Goal: Transaction & Acquisition: Book appointment/travel/reservation

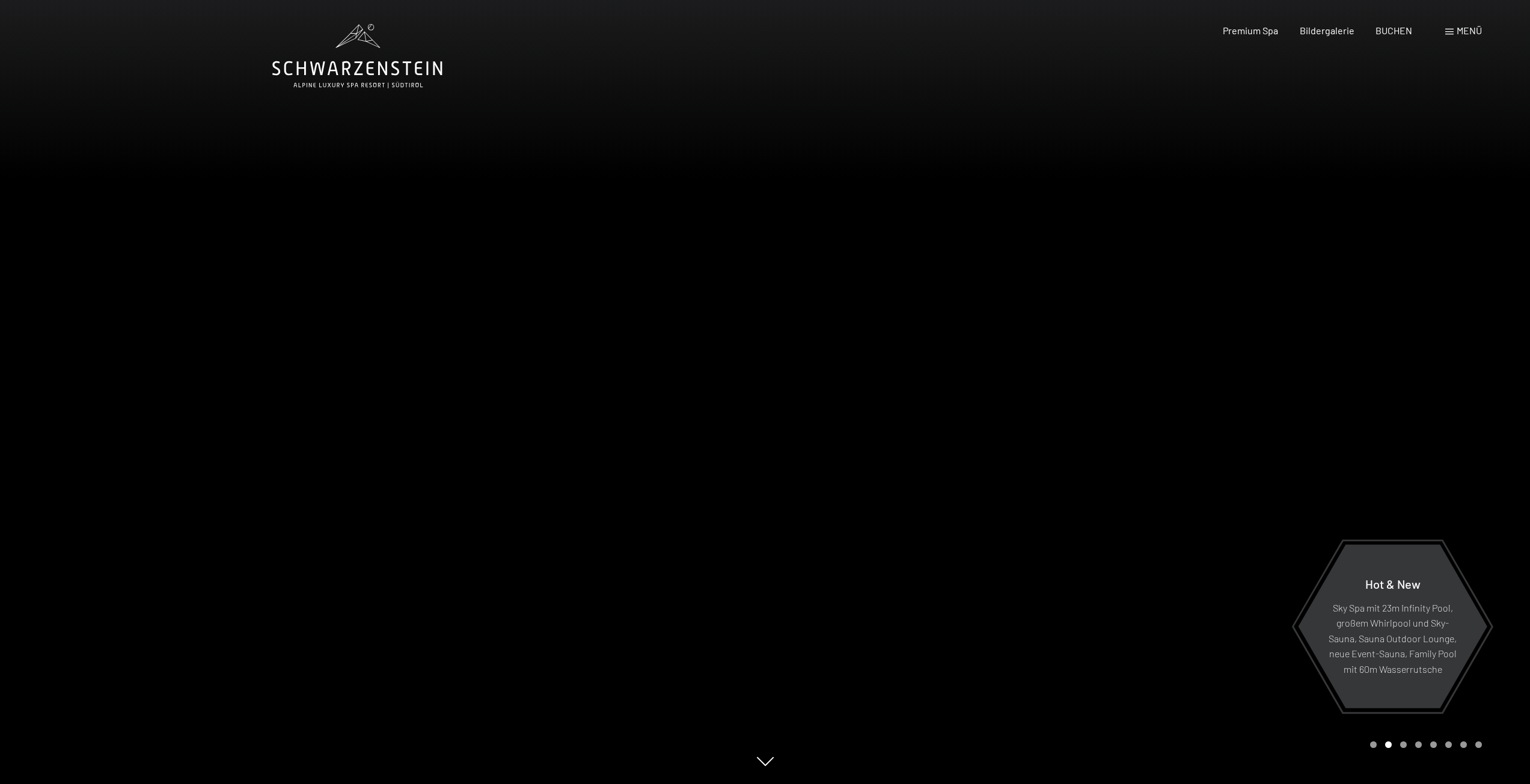
click at [1460, 28] on span "Menü" at bounding box center [1469, 30] width 25 height 12
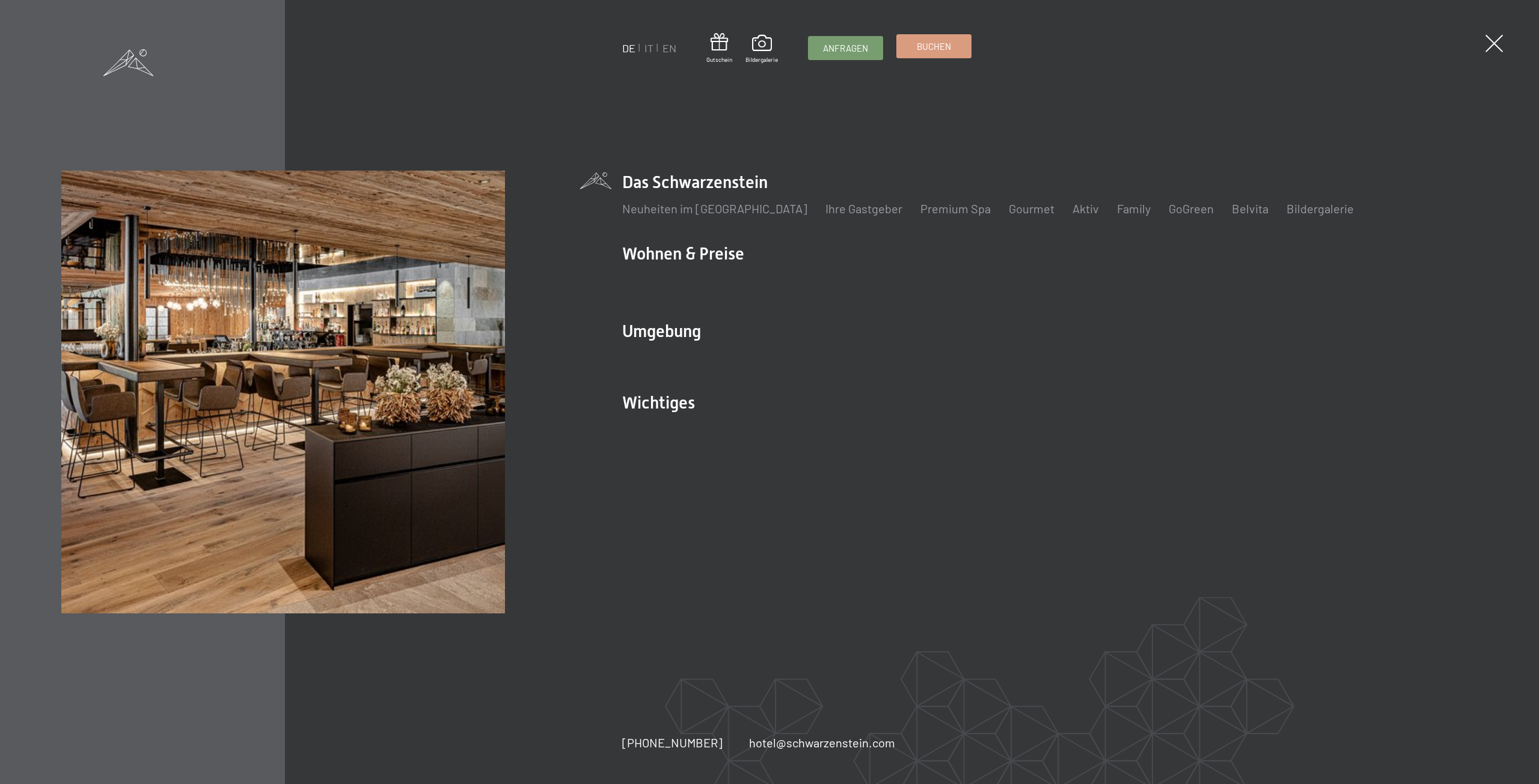
click at [939, 48] on span "Buchen" at bounding box center [934, 46] width 34 height 12
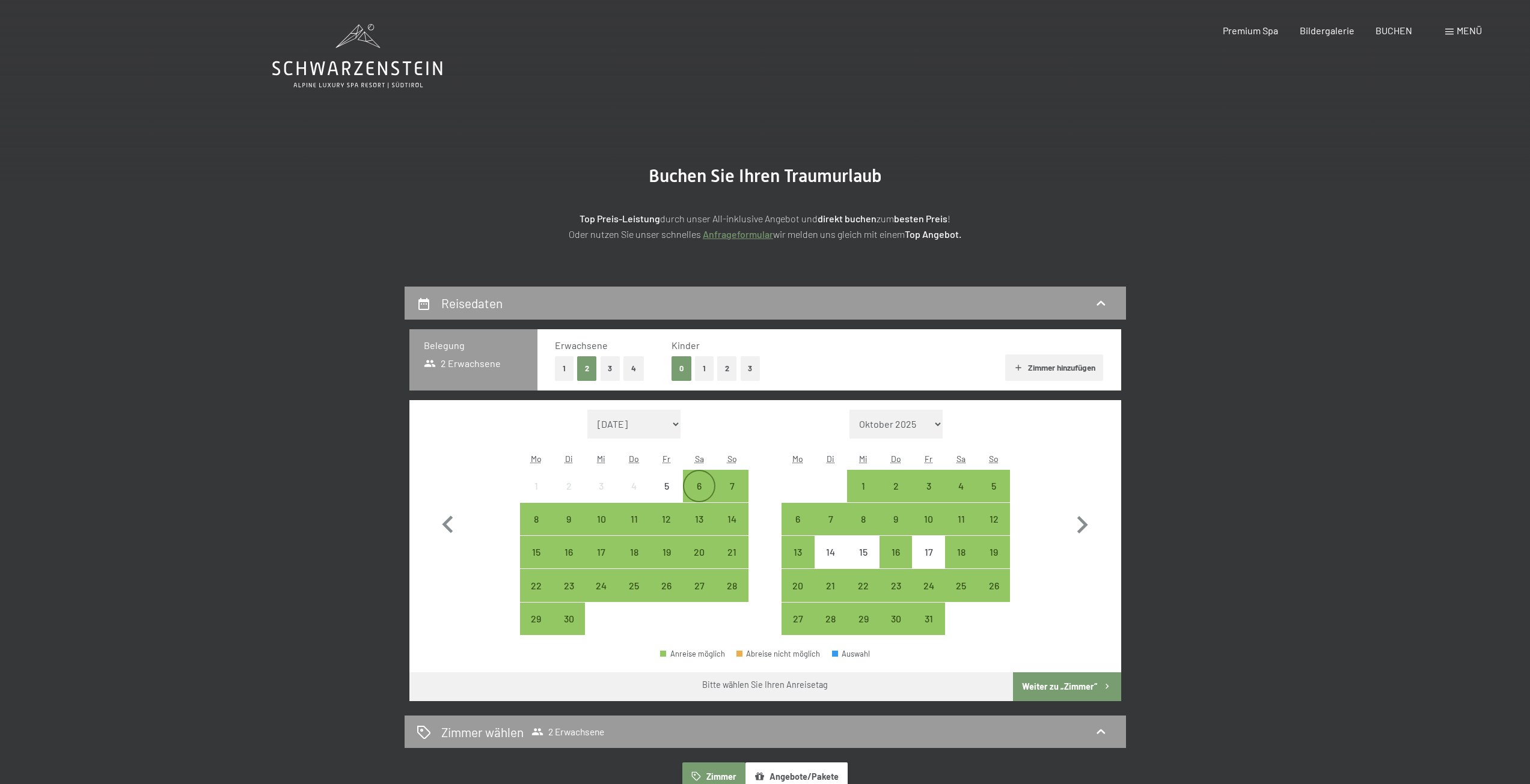
click at [702, 485] on div "6" at bounding box center [699, 496] width 30 height 30
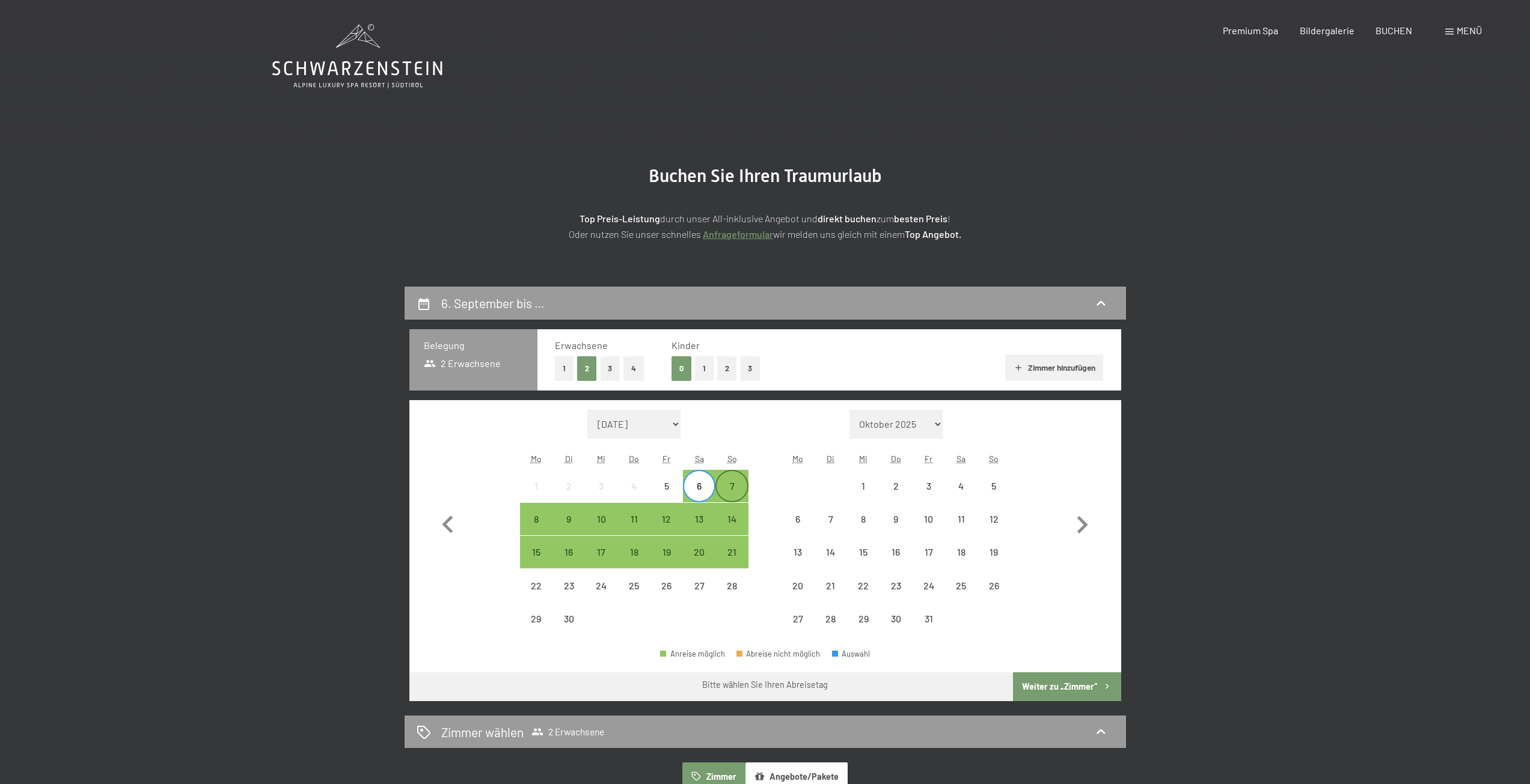
click at [735, 488] on div "7" at bounding box center [731, 496] width 30 height 30
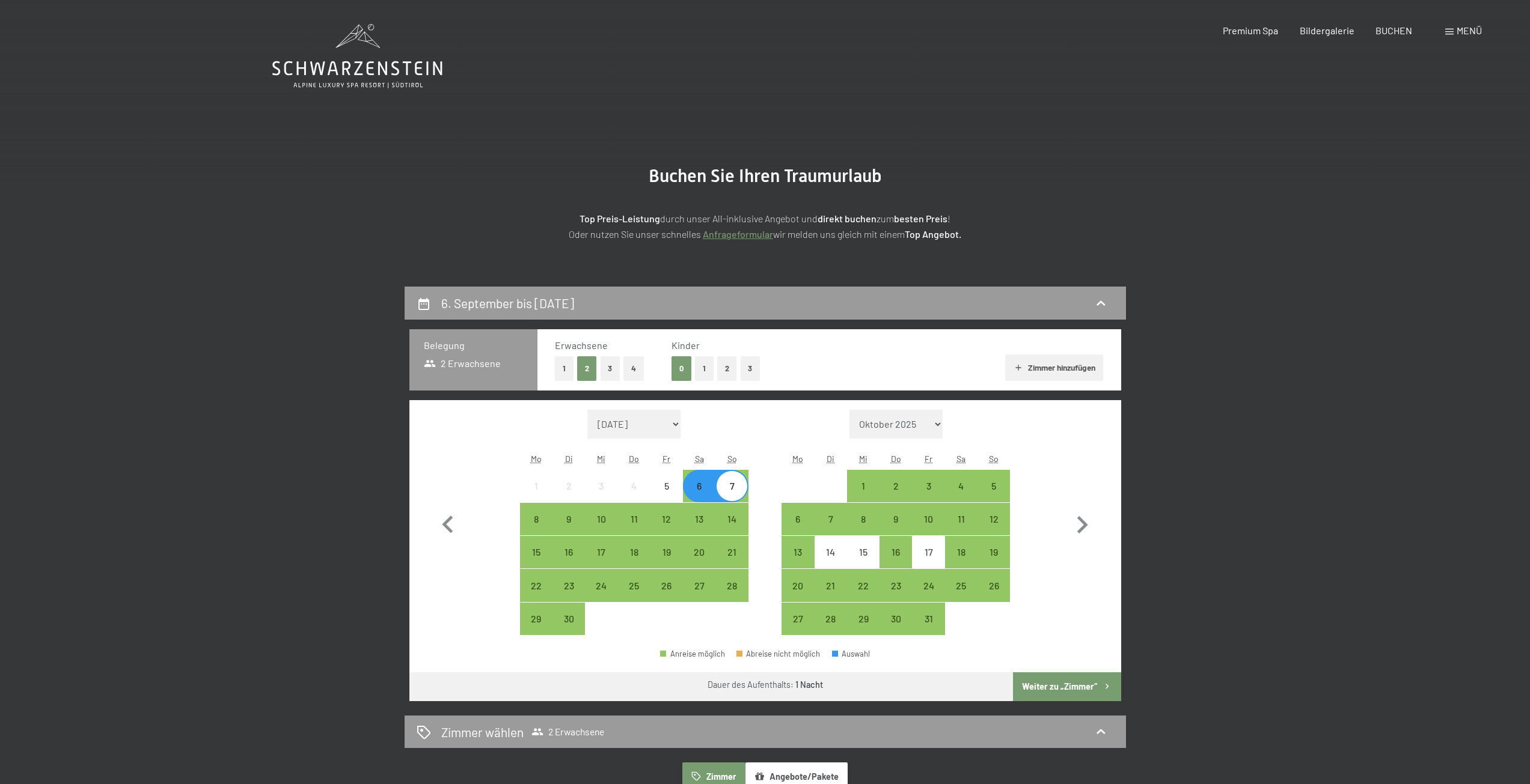
click at [1072, 694] on button "Weiter zu „Zimmer“" at bounding box center [1066, 687] width 107 height 29
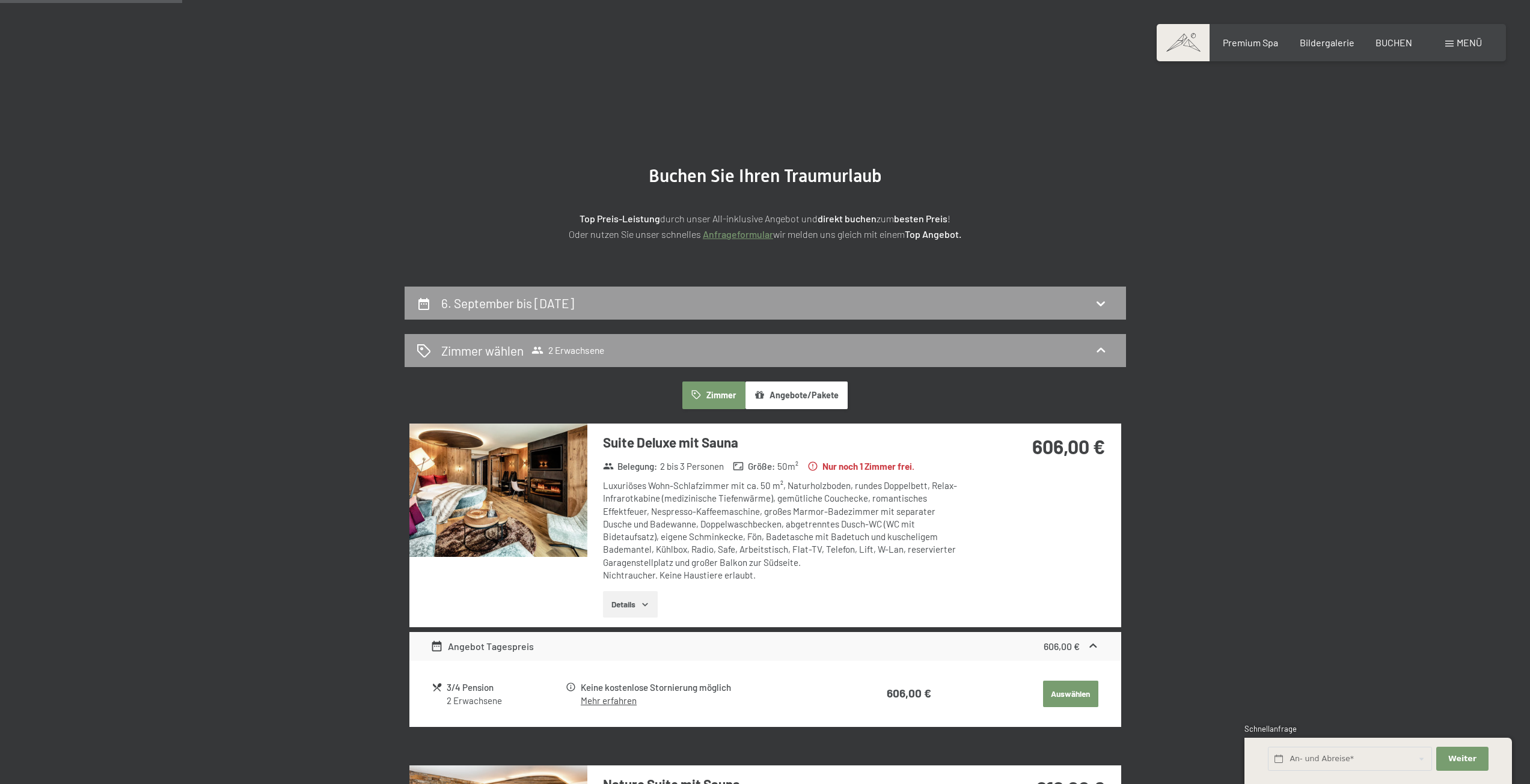
scroll to position [287, 0]
